Goal: Find specific page/section: Find specific page/section

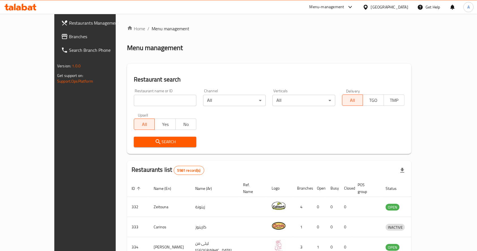
click at [146, 101] on input "search" at bounding box center [165, 100] width 62 height 11
type input "ت"
type input "jarah"
click at [161, 151] on div "Restaurant search Restaurant name or ID jarah Restaurant name or ID Channel All…" at bounding box center [269, 109] width 284 height 90
click at [162, 144] on span "Search" at bounding box center [164, 141] width 53 height 7
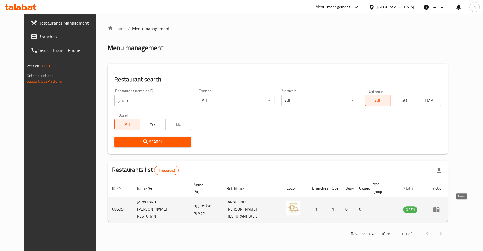
click at [439, 207] on icon "enhanced table" at bounding box center [436, 209] width 6 height 5
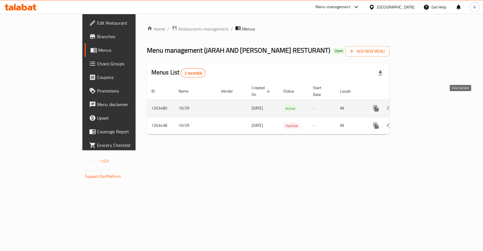
click at [420, 105] on icon "enhanced table" at bounding box center [416, 108] width 7 height 7
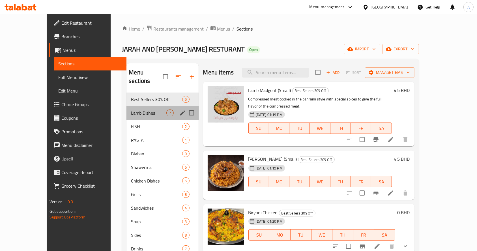
click at [128, 106] on div "Lamb Dishes 7" at bounding box center [162, 113] width 72 height 14
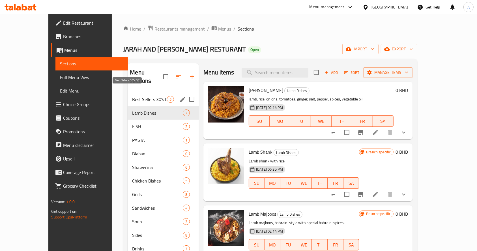
click at [132, 96] on span "Best Sellers 30% Off" at bounding box center [149, 99] width 35 height 7
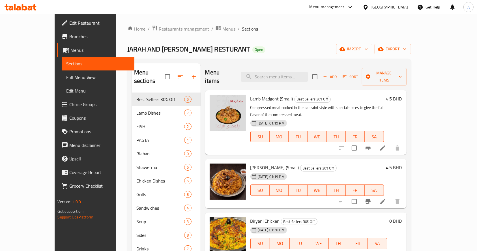
click at [159, 27] on span "Restaurants management" at bounding box center [184, 28] width 50 height 7
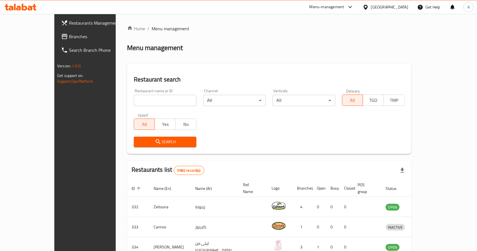
click at [150, 102] on input "search" at bounding box center [165, 100] width 62 height 11
click button "Search" at bounding box center [165, 142] width 62 height 10
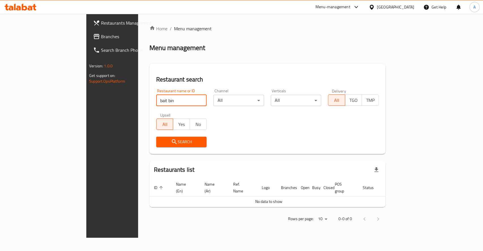
type input "bait bin"
click button "Search" at bounding box center [181, 142] width 51 height 10
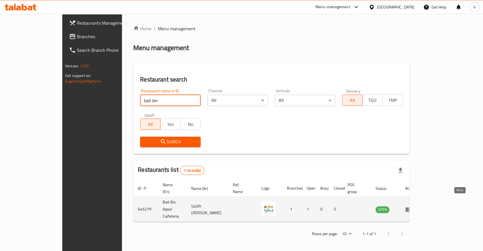
click at [412, 206] on icon "enhanced table" at bounding box center [408, 209] width 7 height 7
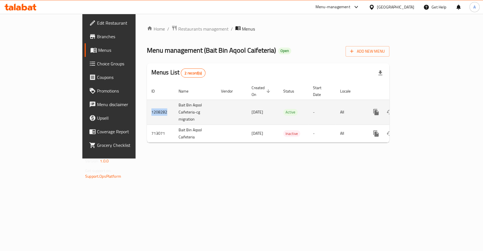
drag, startPoint x: 113, startPoint y: 105, endPoint x: 92, endPoint y: 105, distance: 20.9
click at [147, 105] on td "1208282" at bounding box center [160, 112] width 27 height 25
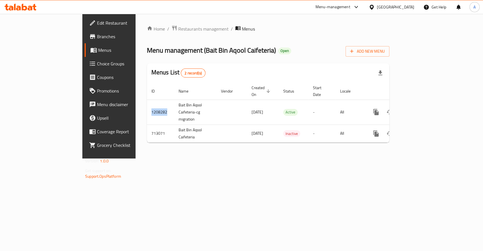
copy td "1208282"
drag, startPoint x: 452, startPoint y: 214, endPoint x: 389, endPoint y: 88, distance: 140.5
click at [400, 158] on div "Home / Restaurants management / Menus Menu management ( Bait Bin Aqool Caifeter…" at bounding box center [267, 86] width 265 height 144
click at [178, 31] on span "Restaurants management" at bounding box center [203, 28] width 50 height 7
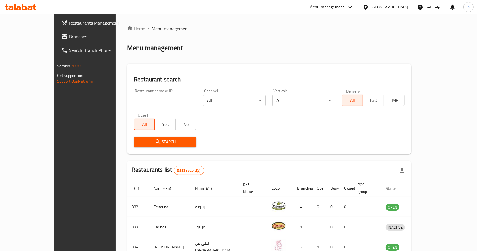
click at [338, 8] on div "Menu-management" at bounding box center [326, 7] width 35 height 7
click at [346, 33] on div "Agent Campaigns Center" at bounding box center [335, 38] width 85 height 13
